Goal: Information Seeking & Learning: Learn about a topic

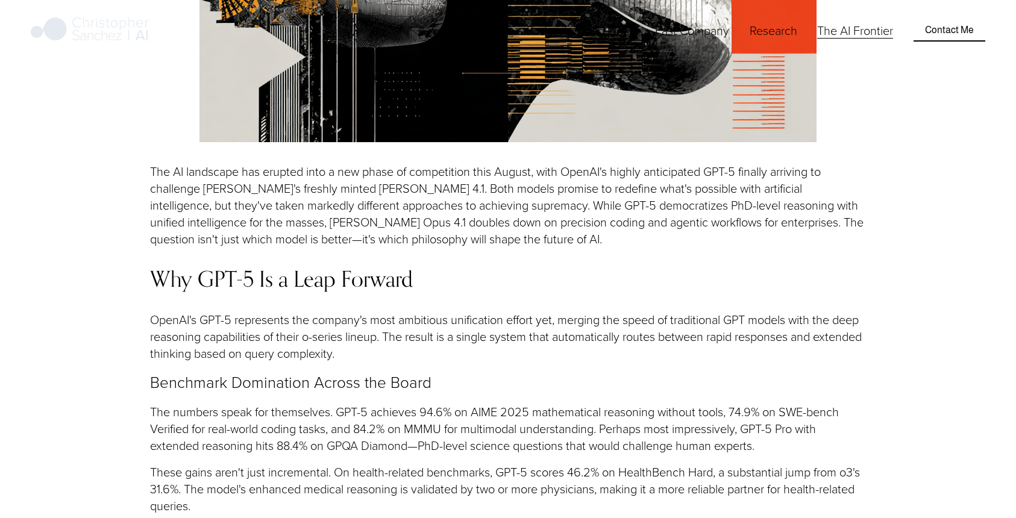
scroll to position [1139, 0]
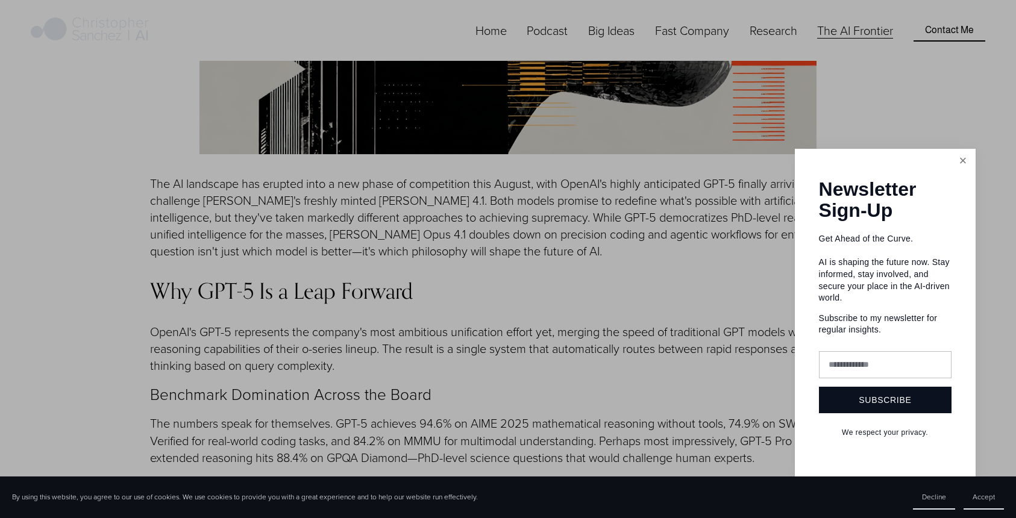
click at [962, 170] on link "Close" at bounding box center [962, 161] width 21 height 21
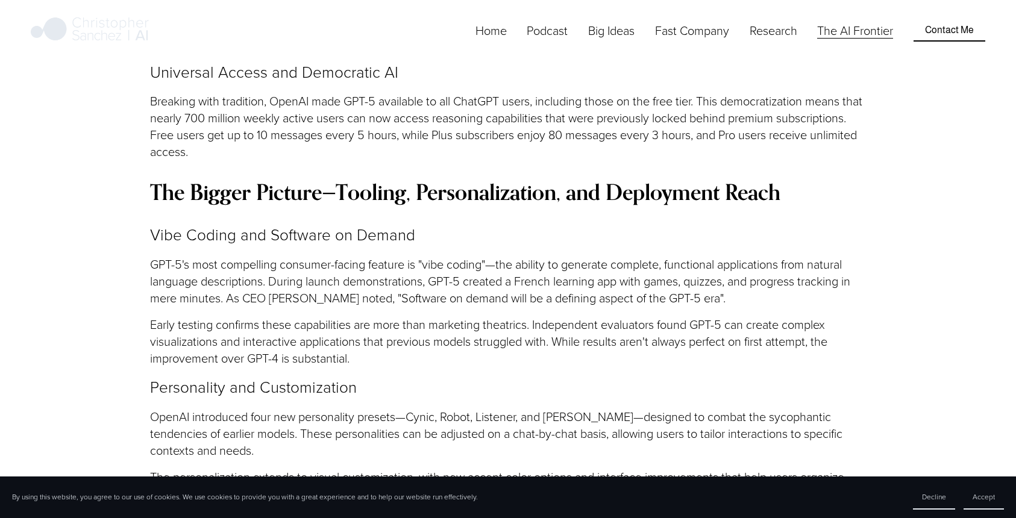
scroll to position [1750, 0]
drag, startPoint x: 389, startPoint y: 271, endPoint x: 448, endPoint y: 272, distance: 59.7
click at [448, 314] on p "Early testing confirms these capabilities are more than marketing theatrics. In…" at bounding box center [508, 339] width 716 height 51
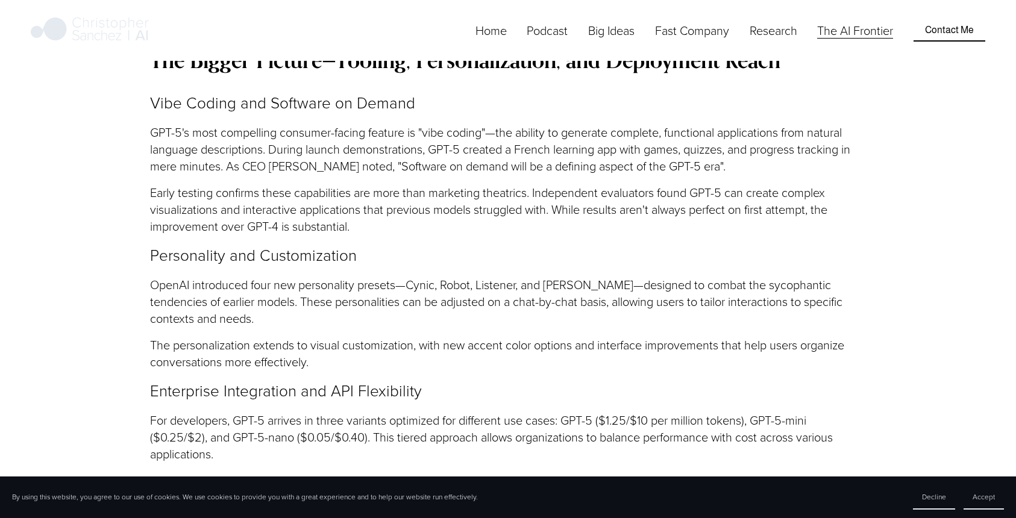
scroll to position [1882, 0]
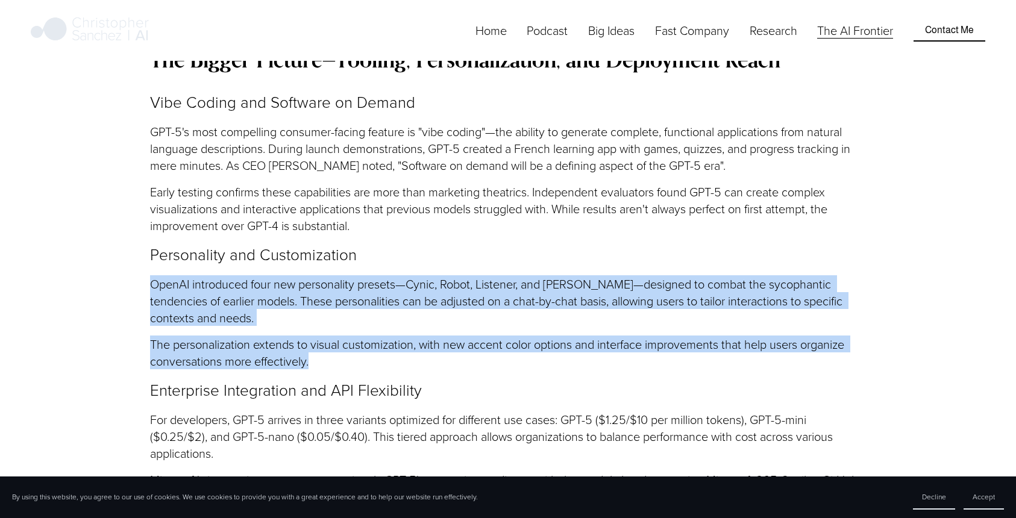
drag, startPoint x: 448, startPoint y: 272, endPoint x: 465, endPoint y: 187, distance: 86.6
click at [462, 336] on p "The personalization extends to visual customization, with new accent color opti…" at bounding box center [508, 353] width 716 height 34
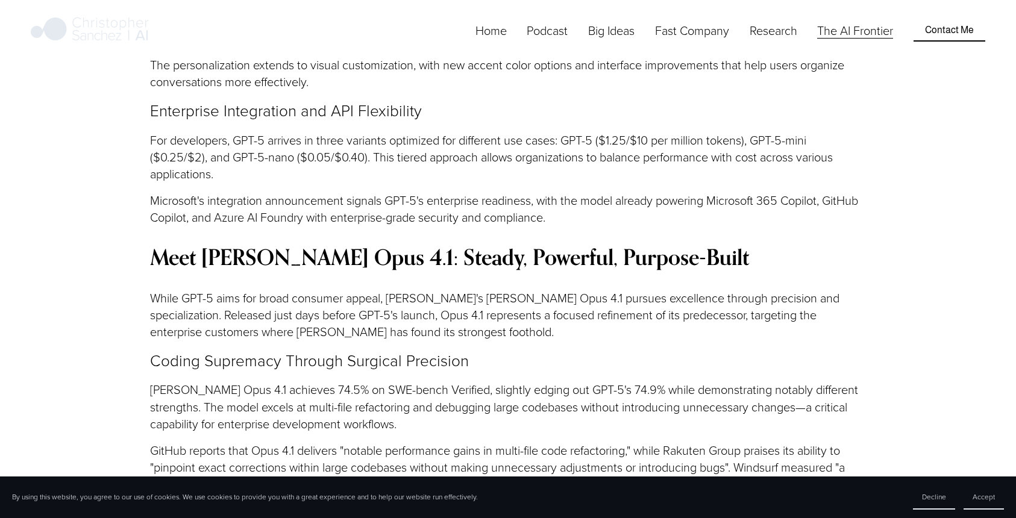
scroll to position [2162, 0]
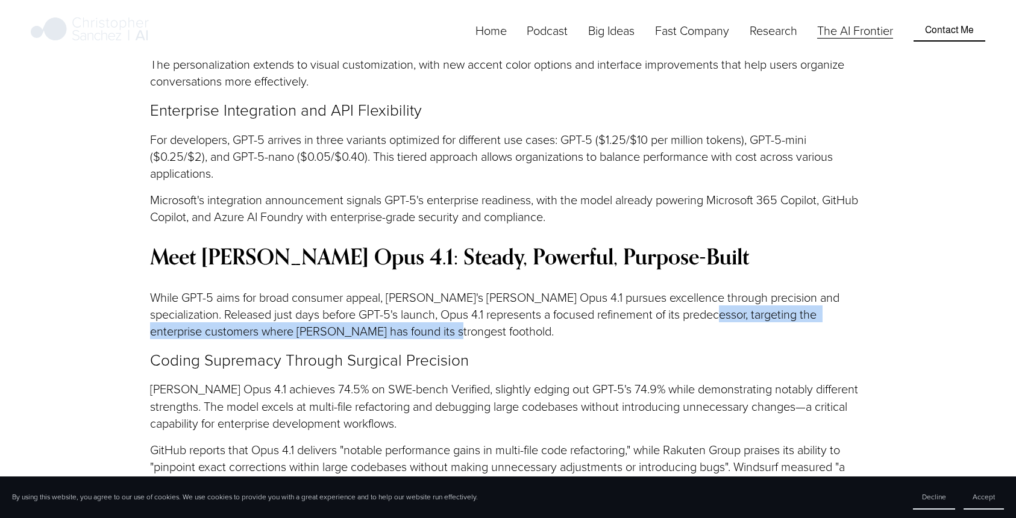
drag, startPoint x: 526, startPoint y: 248, endPoint x: 707, endPoint y: 244, distance: 181.4
click at [707, 289] on p "While GPT-5 aims for broad consumer appeal, [PERSON_NAME]'s [PERSON_NAME] Opus …" at bounding box center [508, 314] width 716 height 51
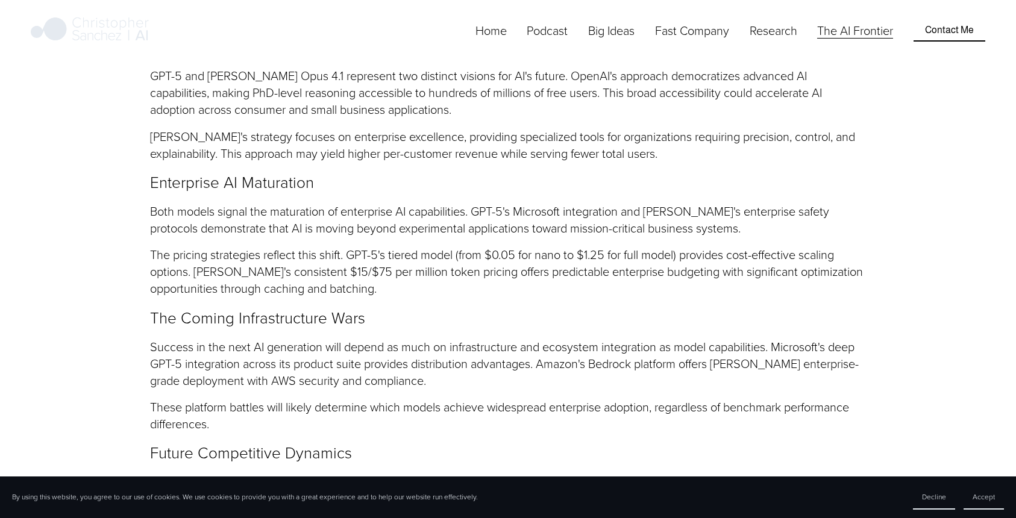
scroll to position [3956, 0]
